Goal: Information Seeking & Learning: Find specific fact

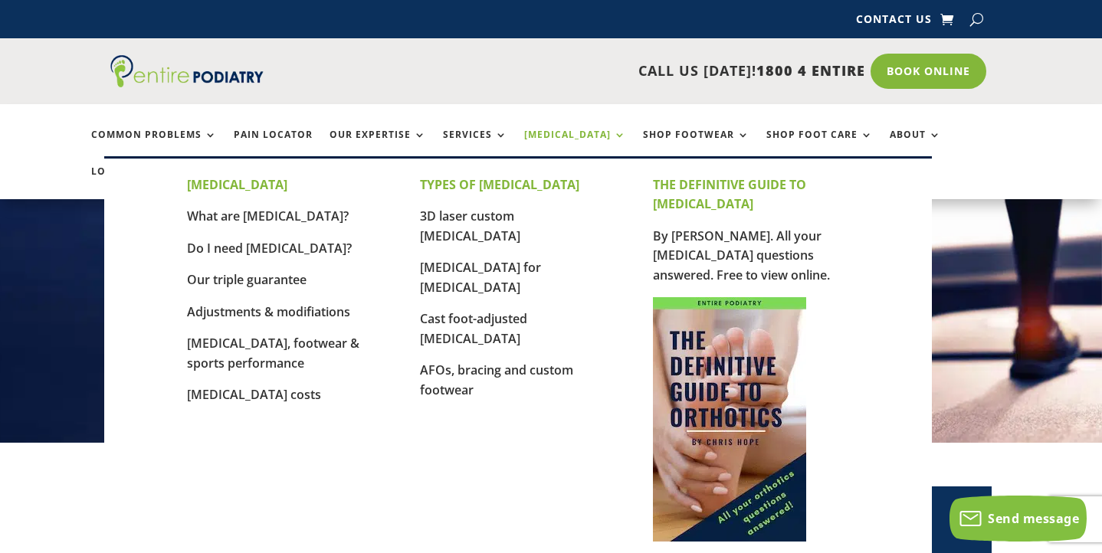
click at [546, 138] on link "[MEDICAL_DATA]" at bounding box center [575, 146] width 102 height 33
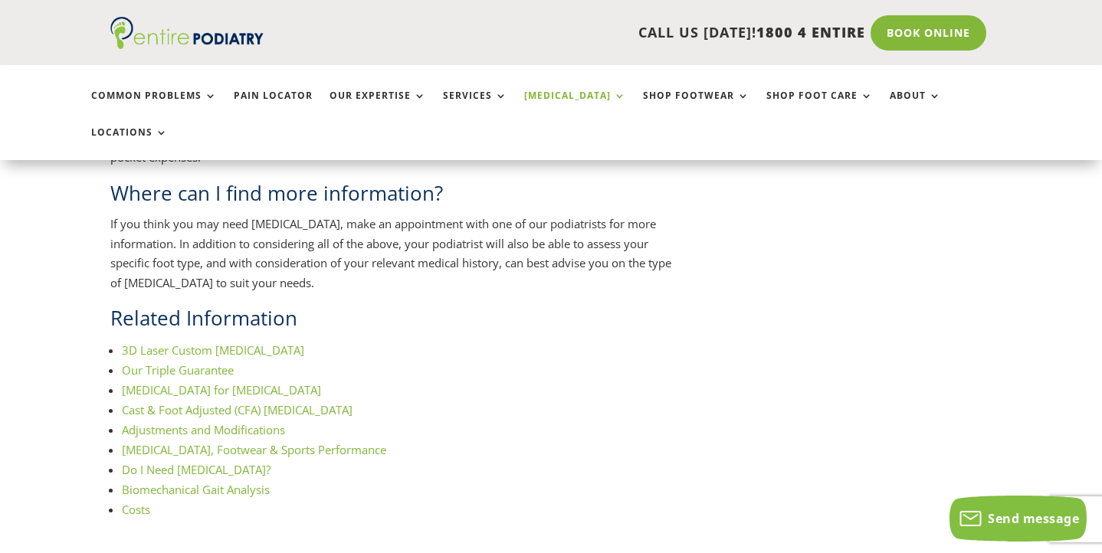
scroll to position [1626, 0]
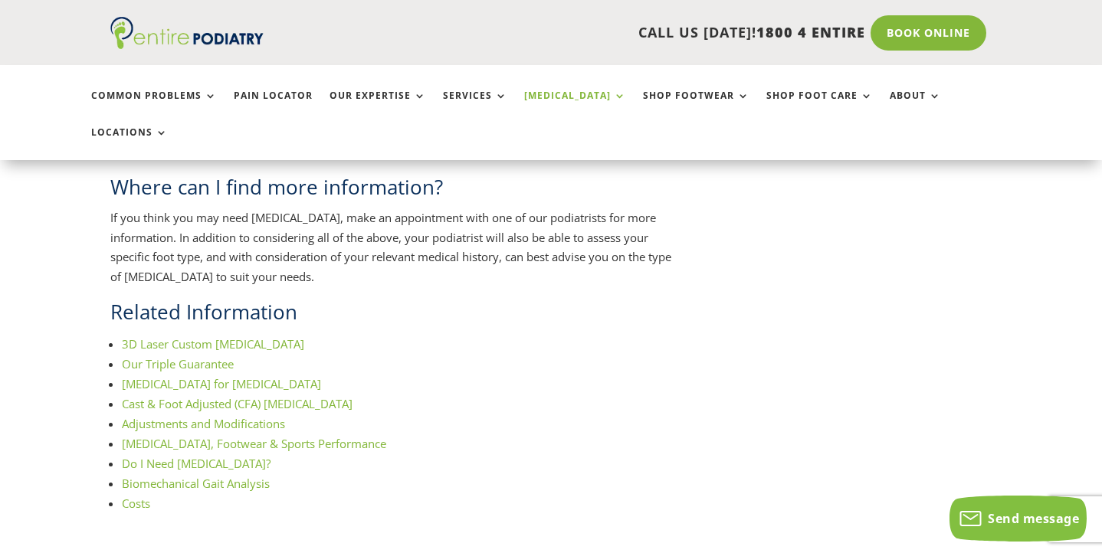
click at [139, 496] on link "Costs" at bounding box center [136, 503] width 28 height 15
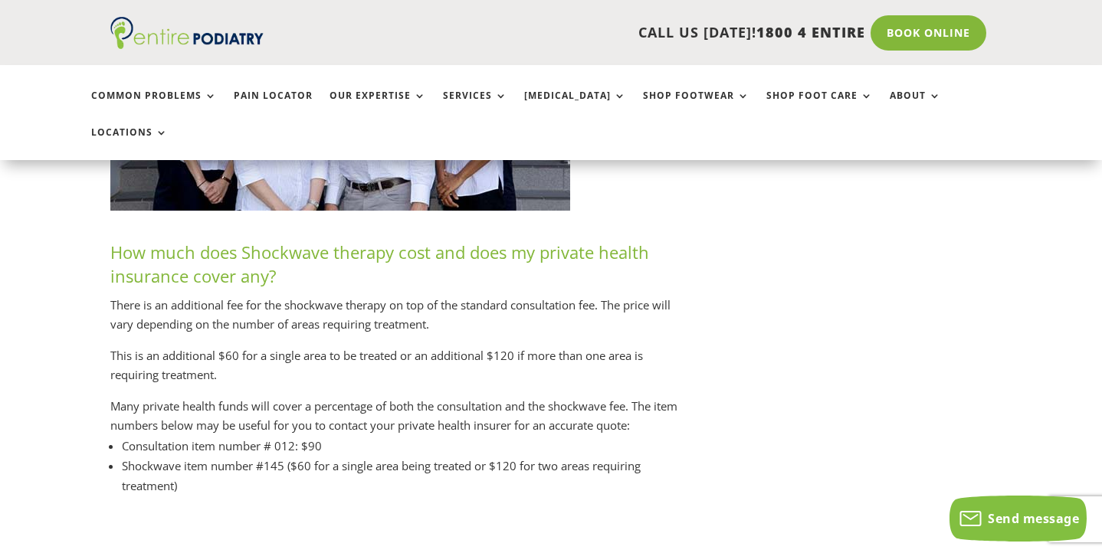
scroll to position [7248, 0]
